Goal: Information Seeking & Learning: Learn about a topic

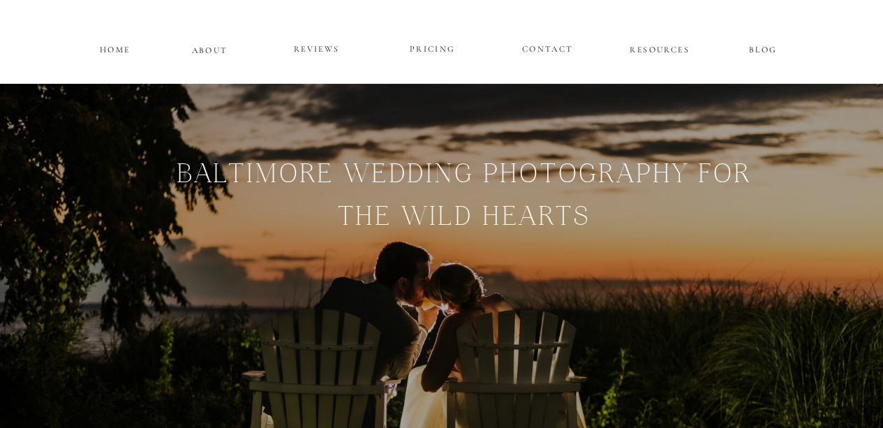
click at [431, 51] on p "PRICING" at bounding box center [433, 49] width 84 height 17
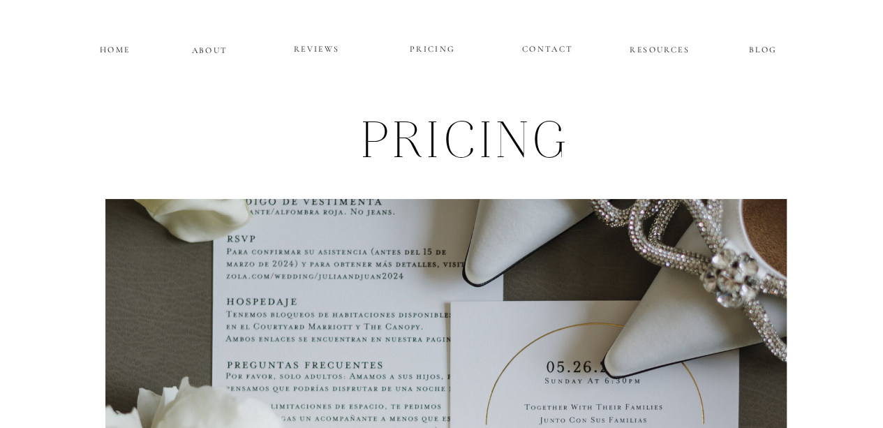
click at [545, 43] on p "CONTACT" at bounding box center [547, 47] width 51 height 12
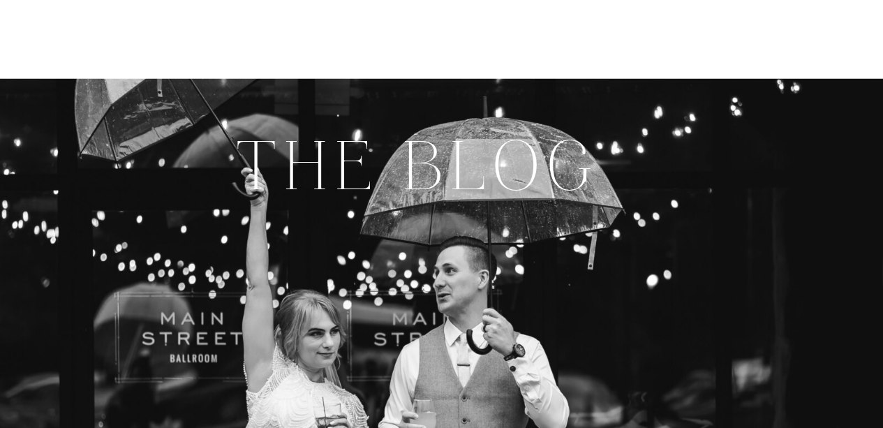
scroll to position [7371, 0]
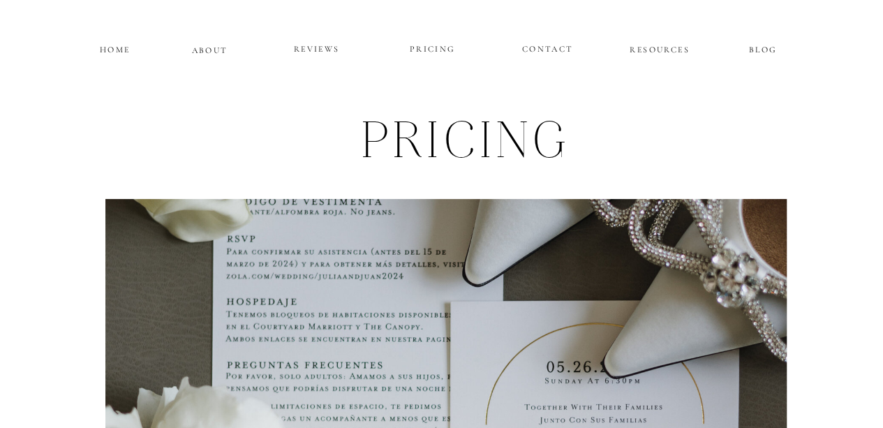
click at [216, 52] on p "ABOUT" at bounding box center [210, 49] width 36 height 12
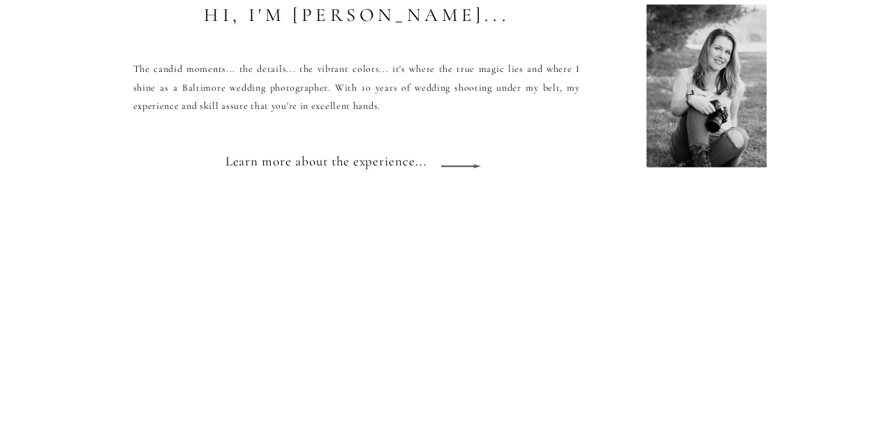
scroll to position [1268, 0]
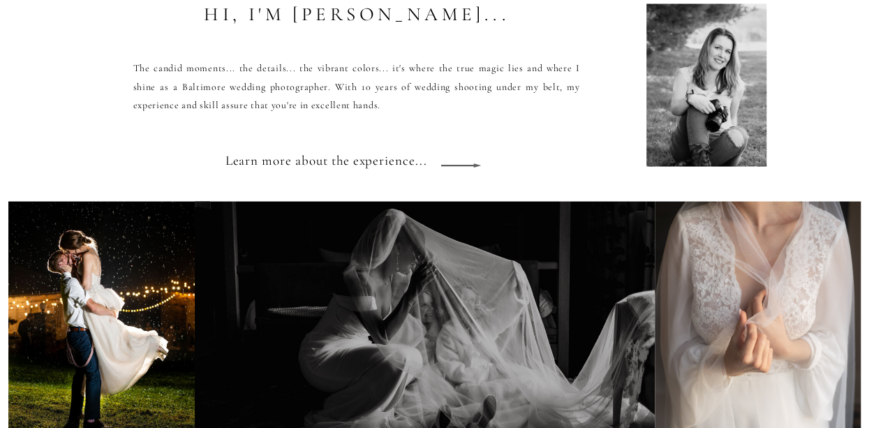
click at [469, 165] on icon at bounding box center [461, 165] width 62 height 52
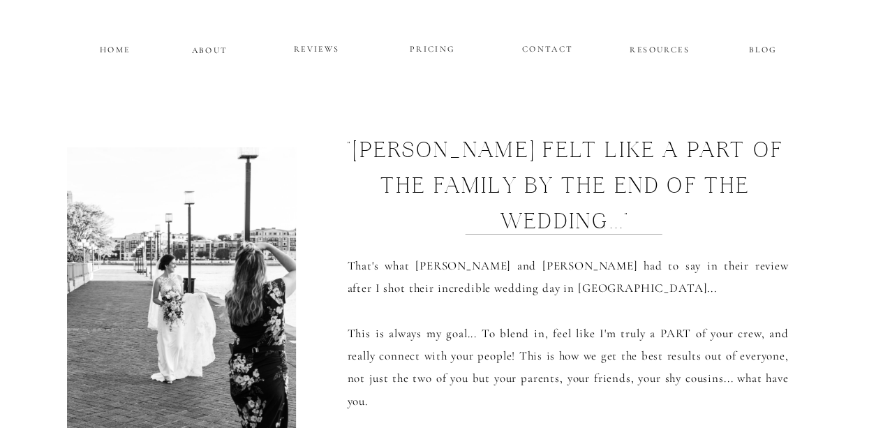
click at [435, 47] on p "PRICING" at bounding box center [433, 49] width 84 height 17
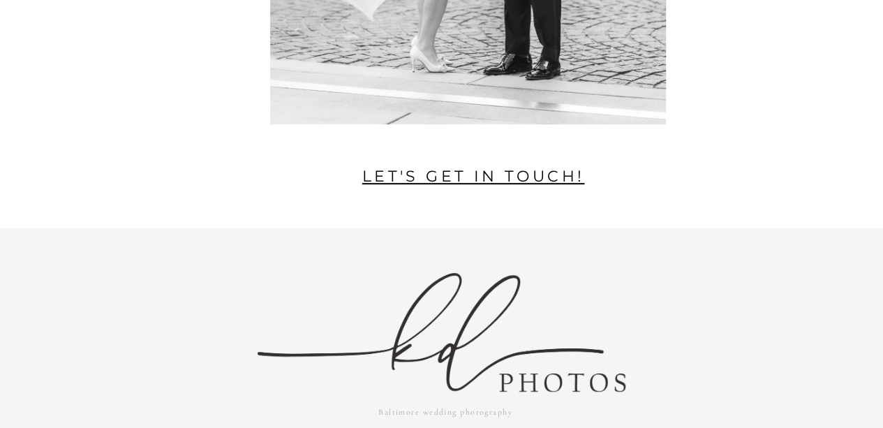
scroll to position [3126, 0]
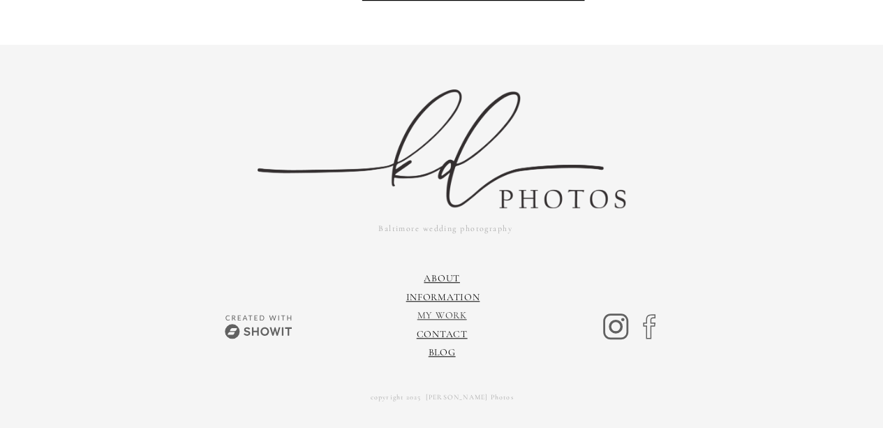
click at [449, 313] on link "My Work" at bounding box center [442, 315] width 50 height 12
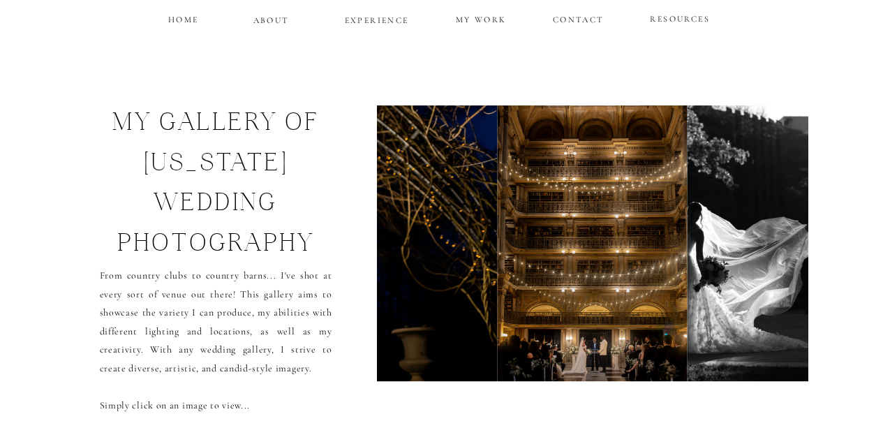
scroll to position [29, 0]
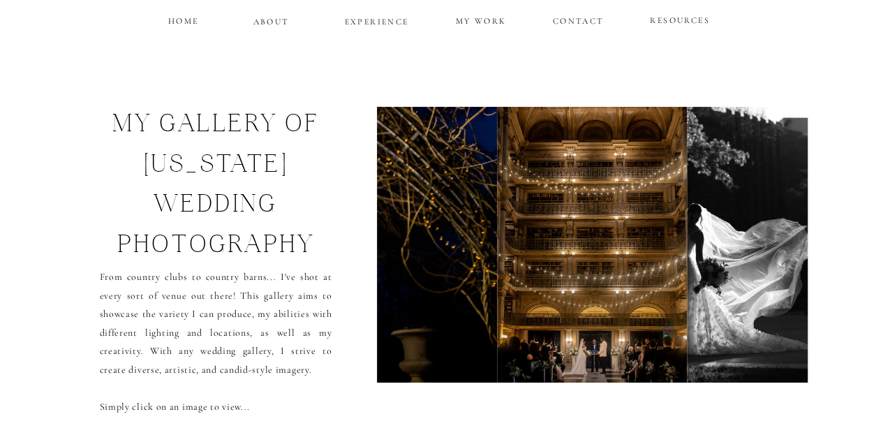
click at [760, 330] on img at bounding box center [781, 245] width 188 height 276
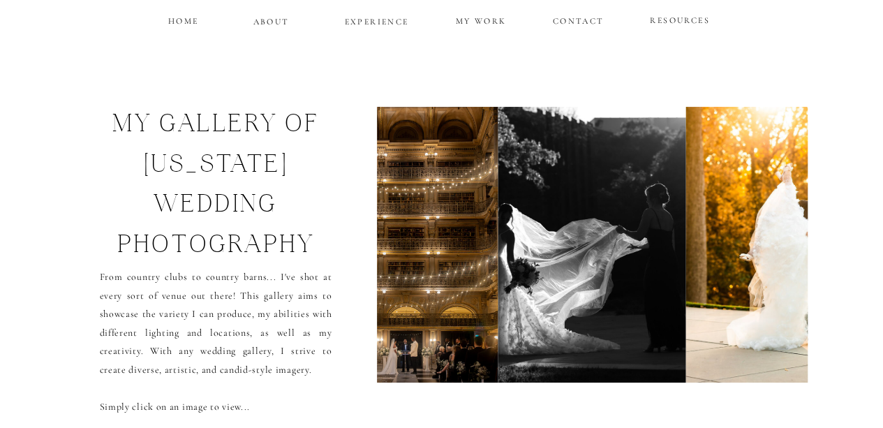
click at [760, 330] on img at bounding box center [788, 245] width 205 height 276
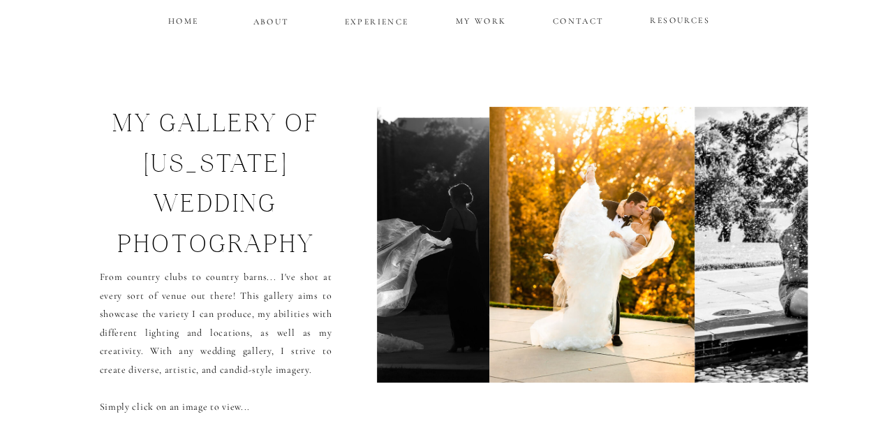
click at [760, 330] on img at bounding box center [898, 245] width 406 height 276
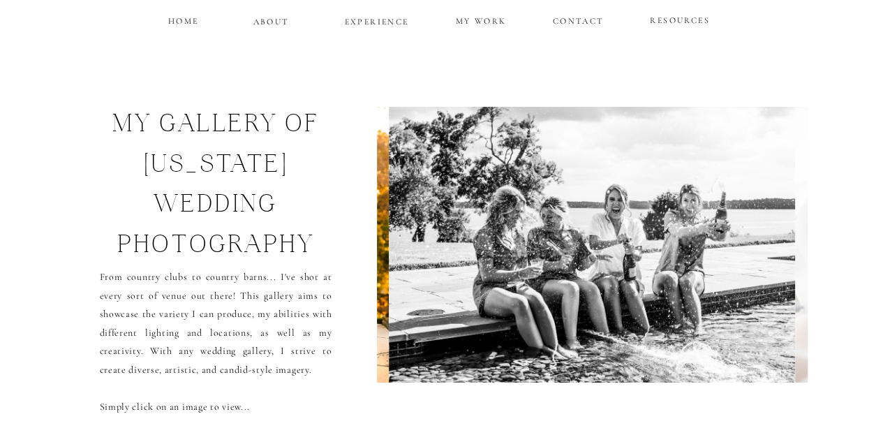
click at [760, 330] on img at bounding box center [592, 245] width 406 height 276
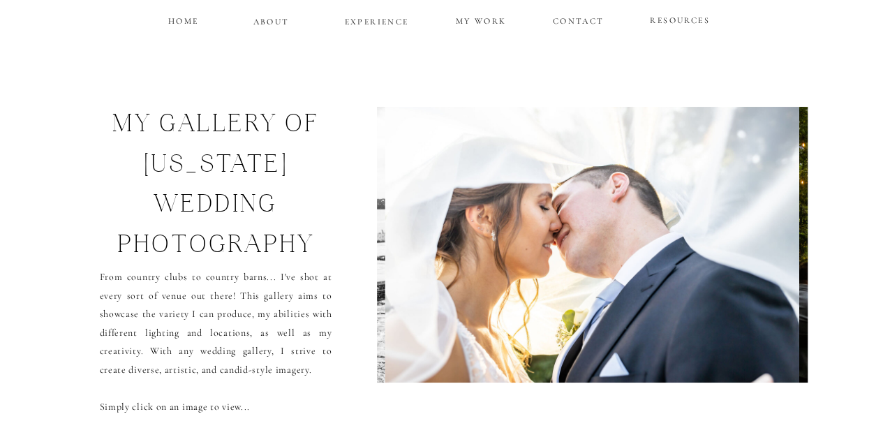
click at [760, 330] on img at bounding box center [592, 245] width 414 height 276
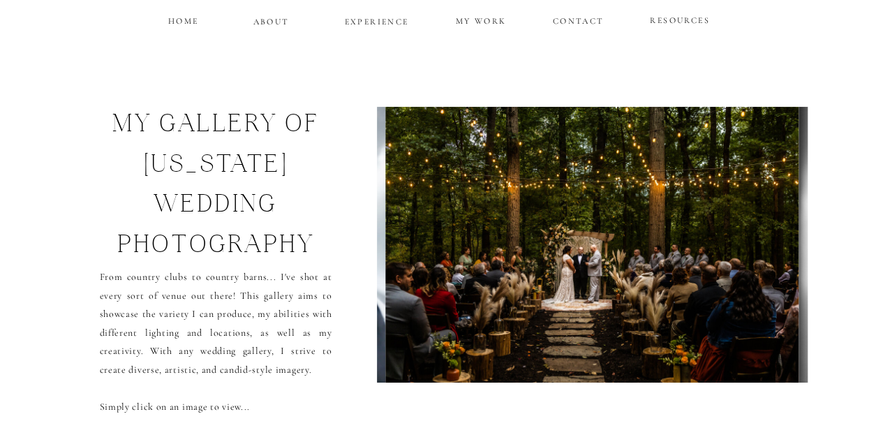
click at [760, 330] on img at bounding box center [592, 245] width 414 height 276
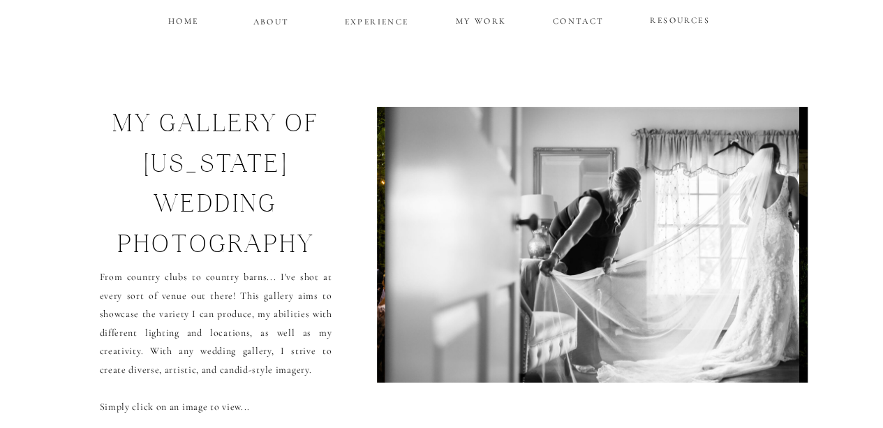
click at [760, 330] on img at bounding box center [592, 245] width 414 height 276
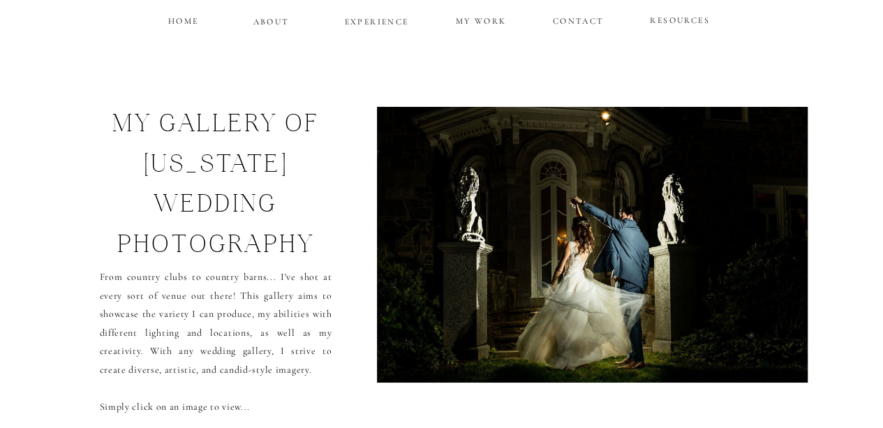
click at [760, 330] on img at bounding box center [592, 245] width 464 height 276
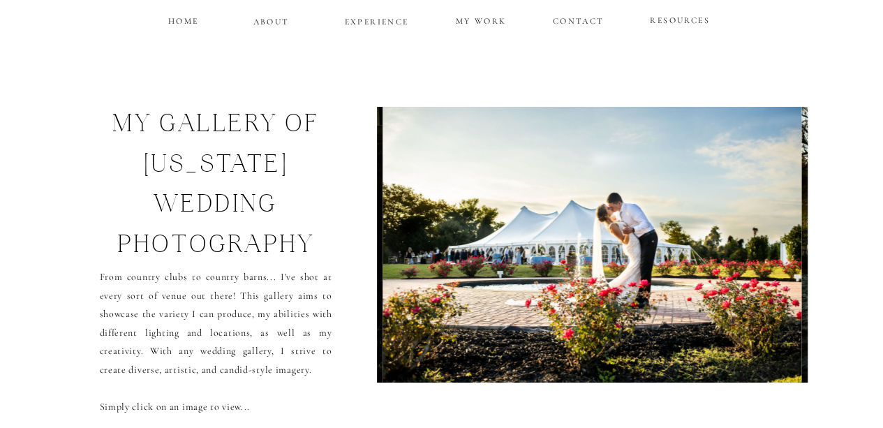
click at [760, 330] on img at bounding box center [592, 245] width 419 height 276
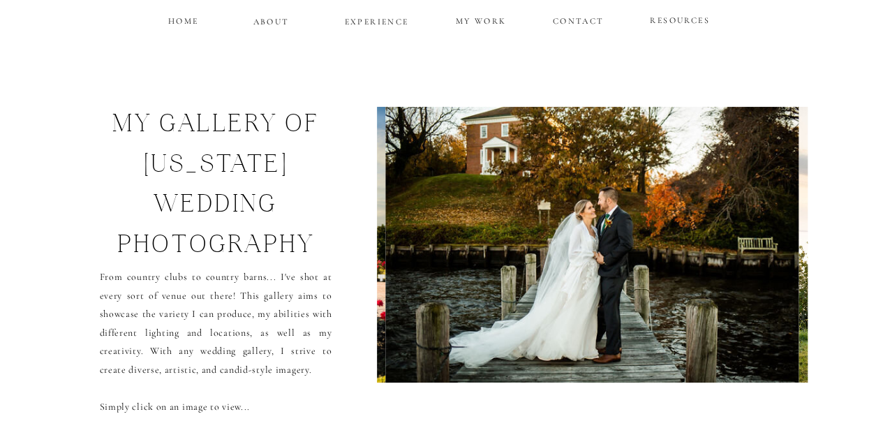
click at [760, 330] on img at bounding box center [591, 245] width 413 height 276
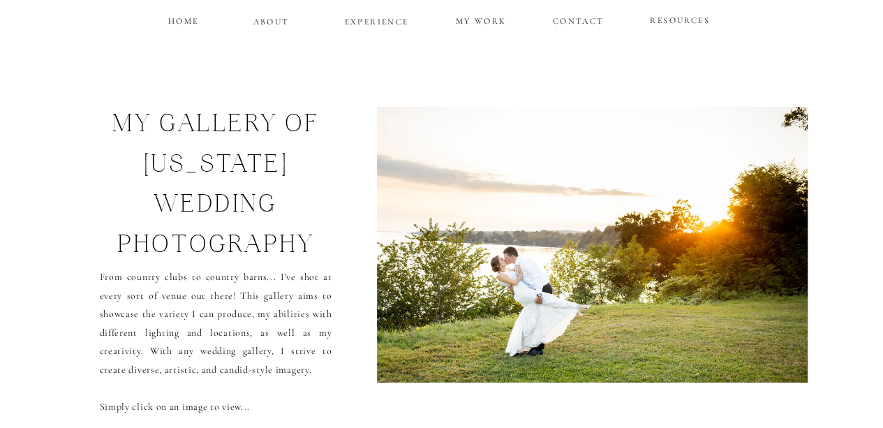
click at [760, 330] on img at bounding box center [591, 245] width 447 height 276
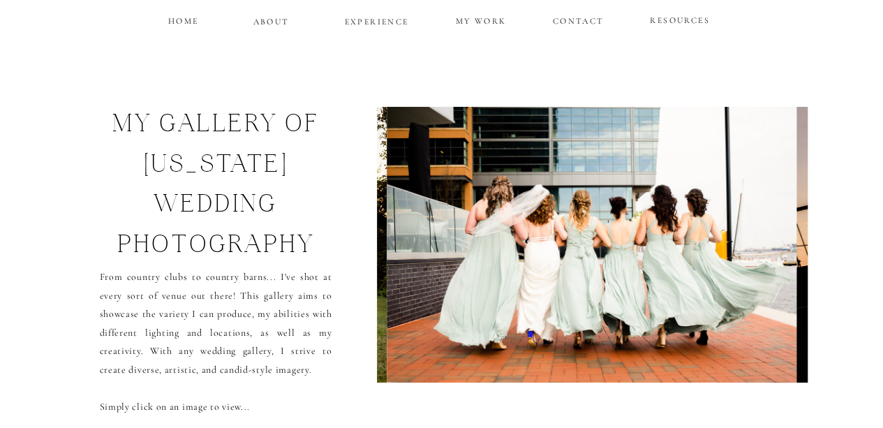
click at [760, 330] on img at bounding box center [592, 245] width 410 height 276
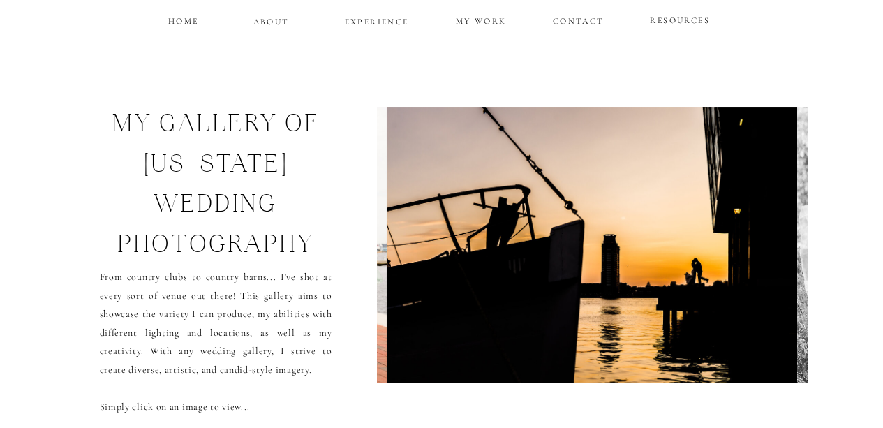
click at [760, 330] on img at bounding box center [592, 245] width 410 height 276
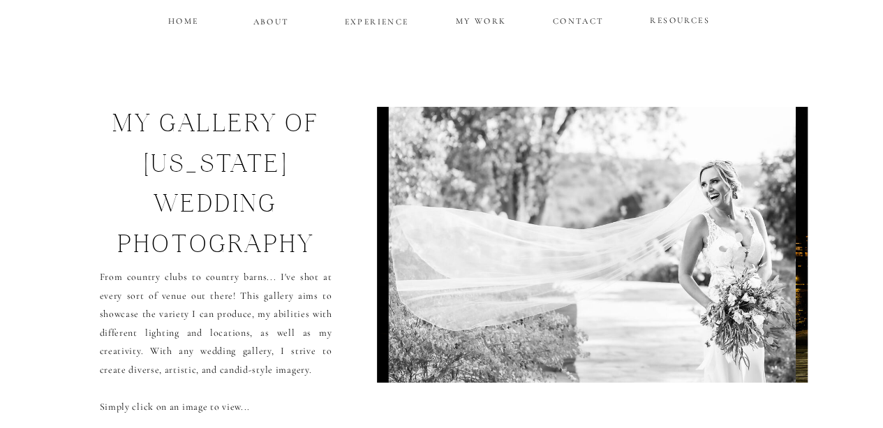
click at [760, 330] on img at bounding box center [592, 245] width 407 height 276
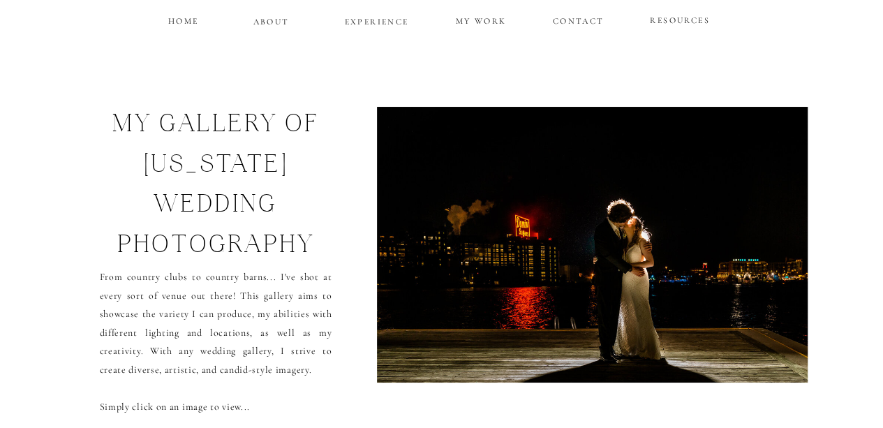
click at [760, 330] on img at bounding box center [592, 245] width 444 height 276
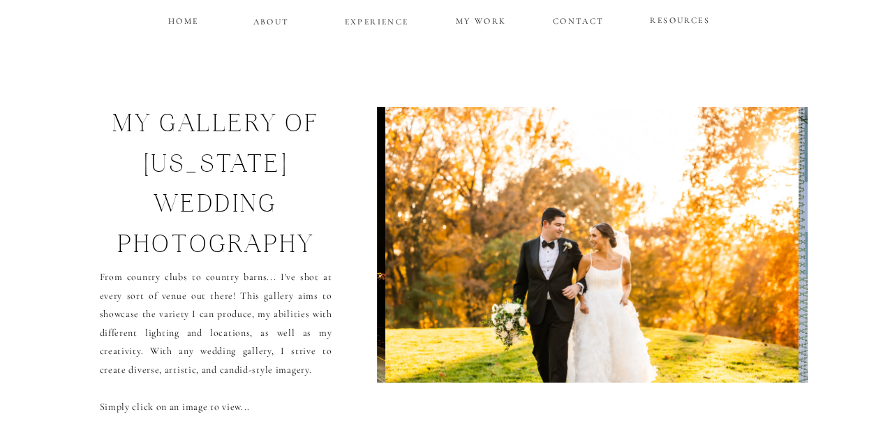
click at [760, 330] on img at bounding box center [592, 245] width 414 height 276
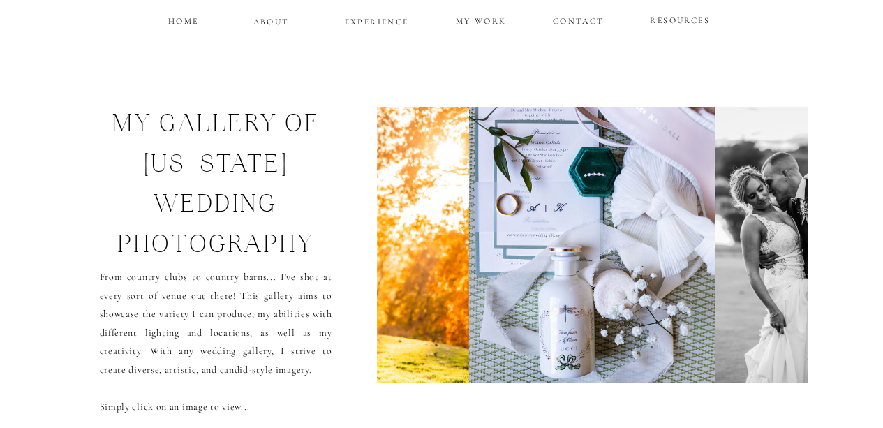
click at [760, 330] on img at bounding box center [808, 245] width 186 height 276
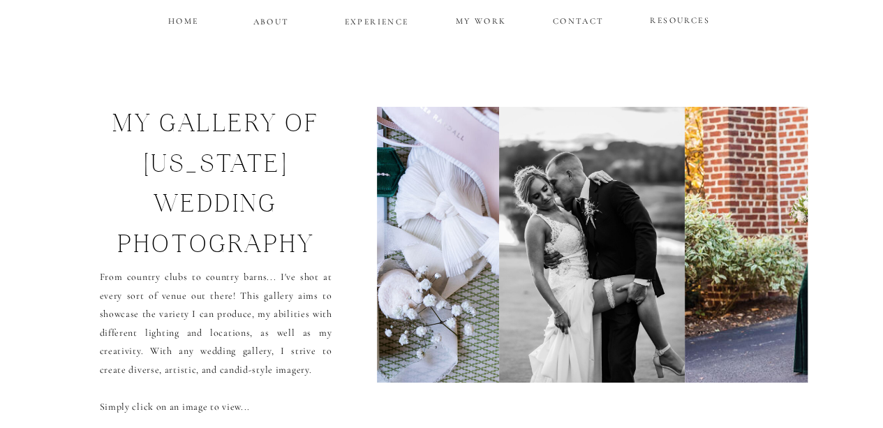
click at [760, 330] on img at bounding box center [897, 245] width 424 height 276
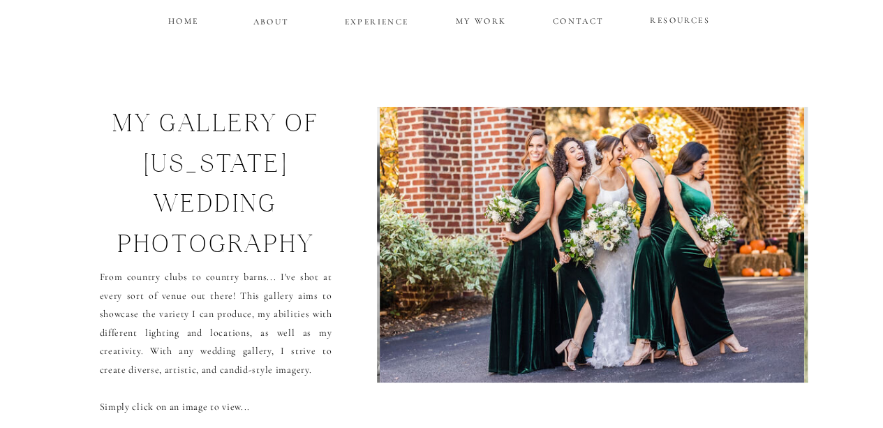
click at [760, 330] on img at bounding box center [592, 245] width 424 height 276
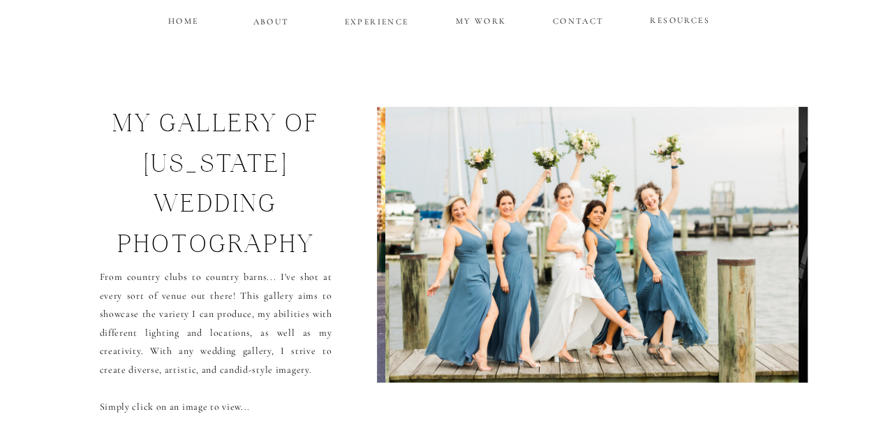
click at [760, 330] on img at bounding box center [592, 245] width 414 height 276
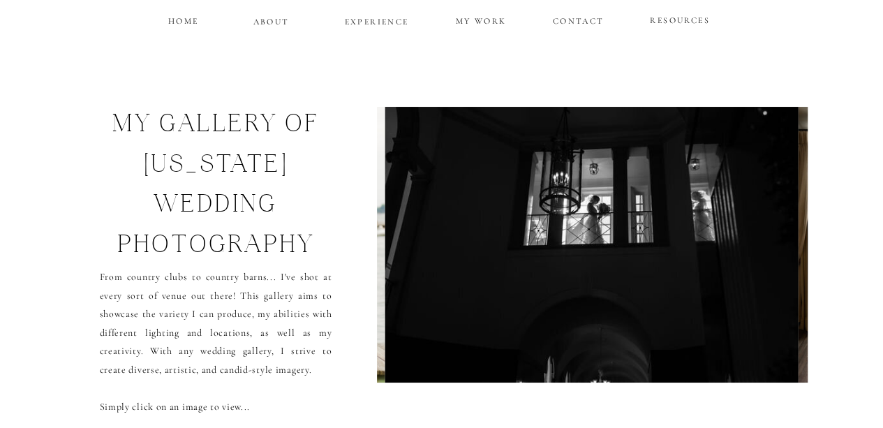
click at [760, 330] on img at bounding box center [591, 245] width 413 height 276
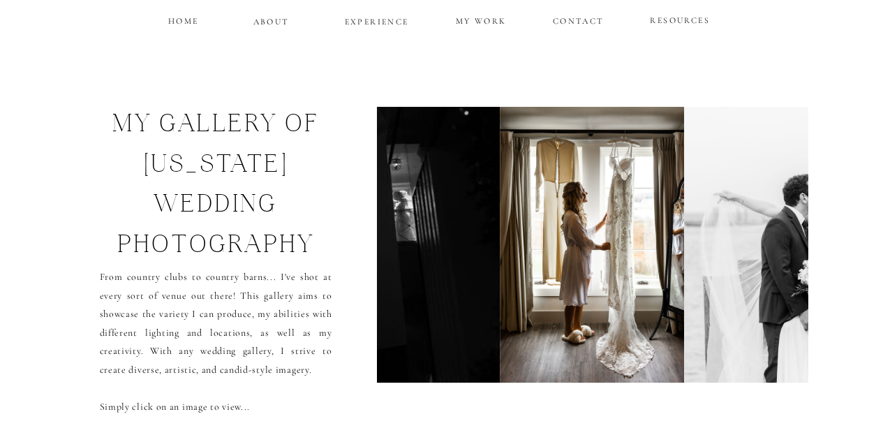
click at [760, 330] on img at bounding box center [782, 245] width 196 height 276
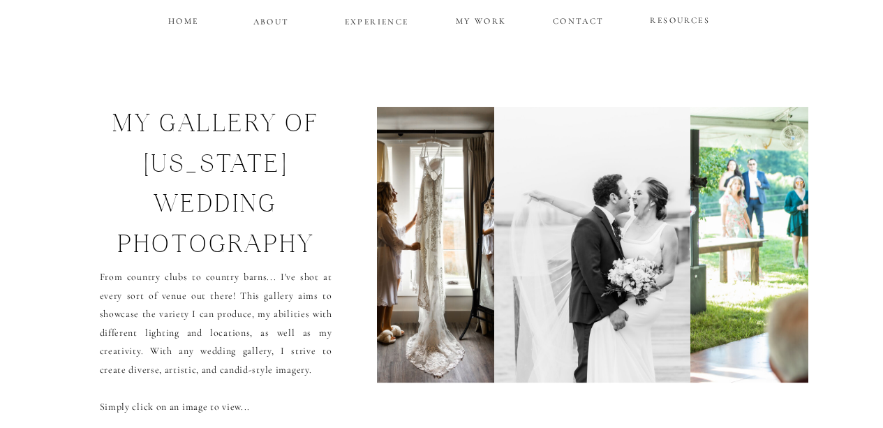
click at [760, 330] on img at bounding box center [897, 245] width 414 height 276
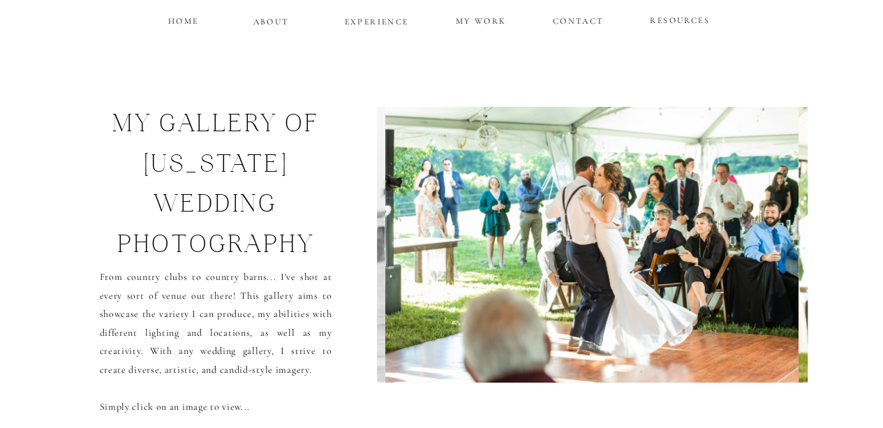
click at [760, 330] on img at bounding box center [592, 245] width 414 height 276
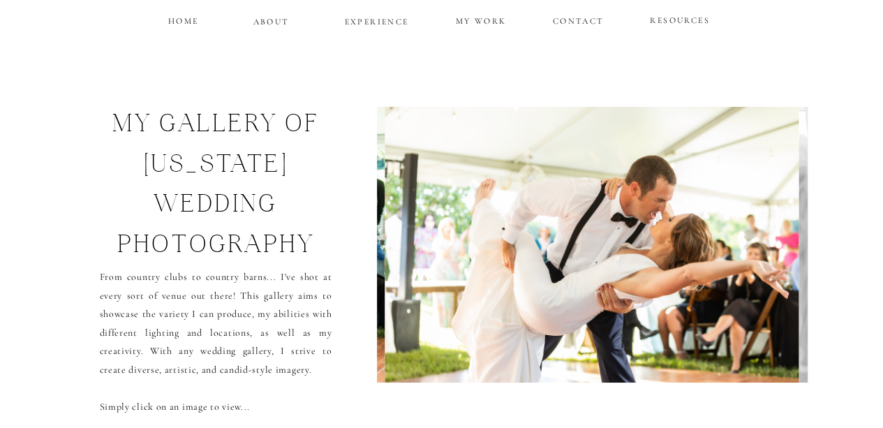
click at [760, 330] on img at bounding box center [592, 245] width 414 height 276
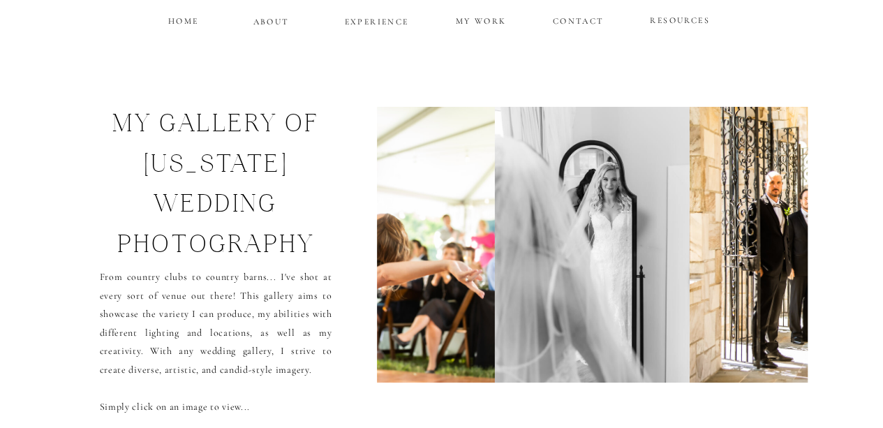
click at [760, 330] on img at bounding box center [895, 245] width 413 height 276
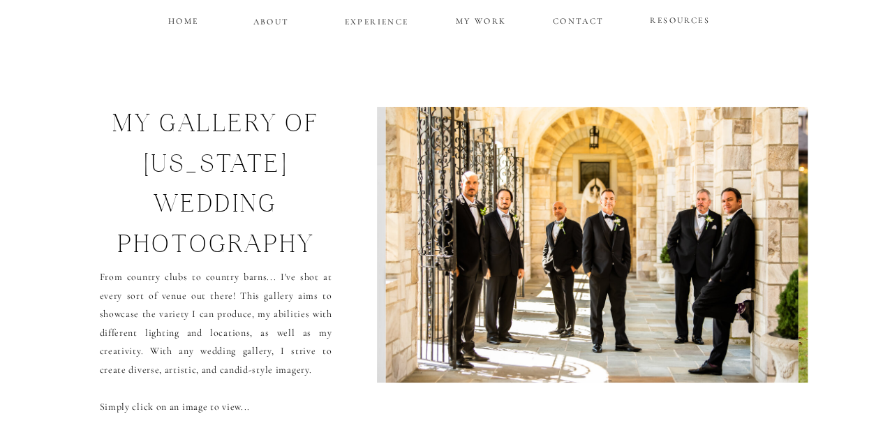
click at [760, 330] on img at bounding box center [591, 245] width 413 height 276
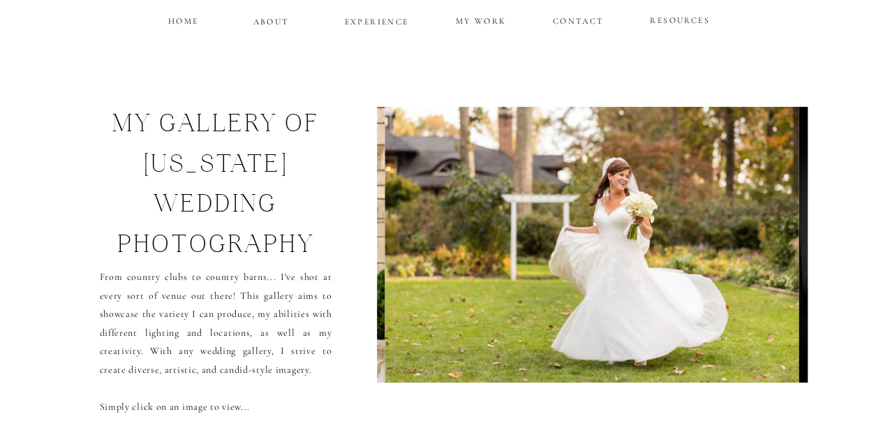
click at [760, 330] on img at bounding box center [592, 245] width 414 height 276
